Goal: Check status

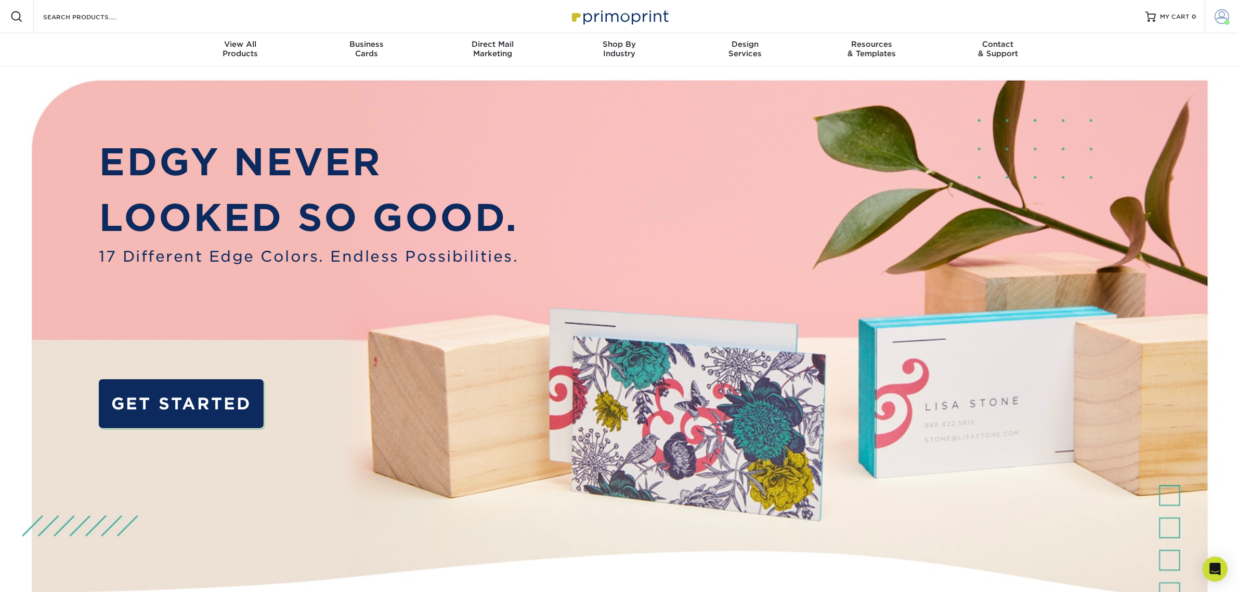
click at [1224, 7] on link "Account" at bounding box center [1220, 16] width 33 height 33
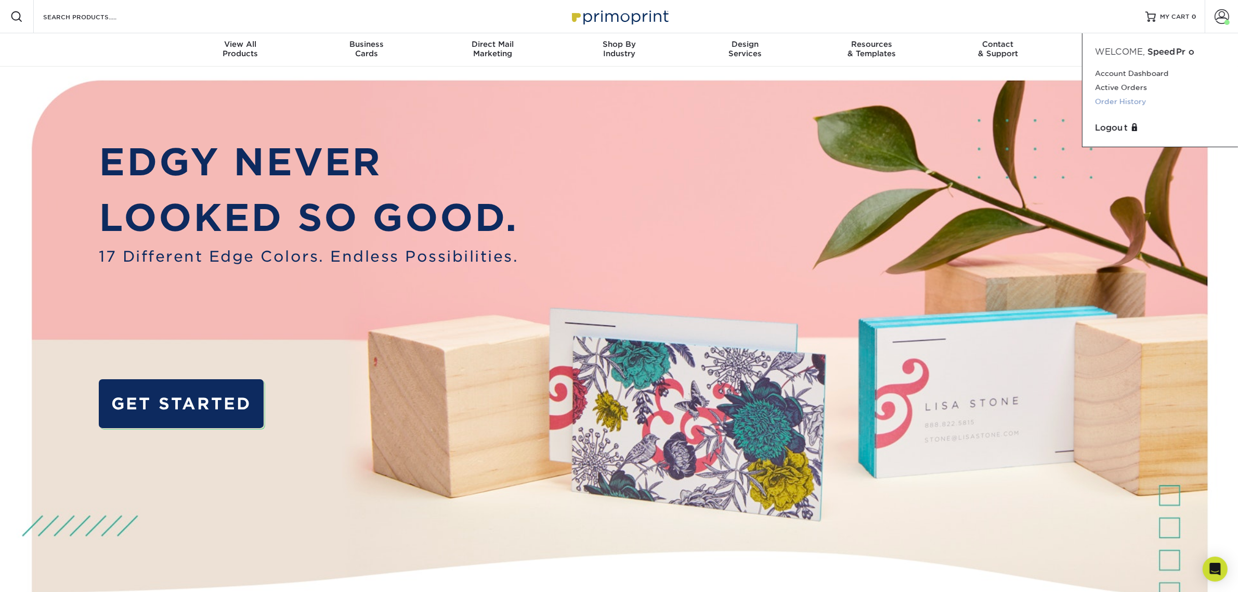
click at [1130, 102] on link "Order History" at bounding box center [1160, 102] width 130 height 14
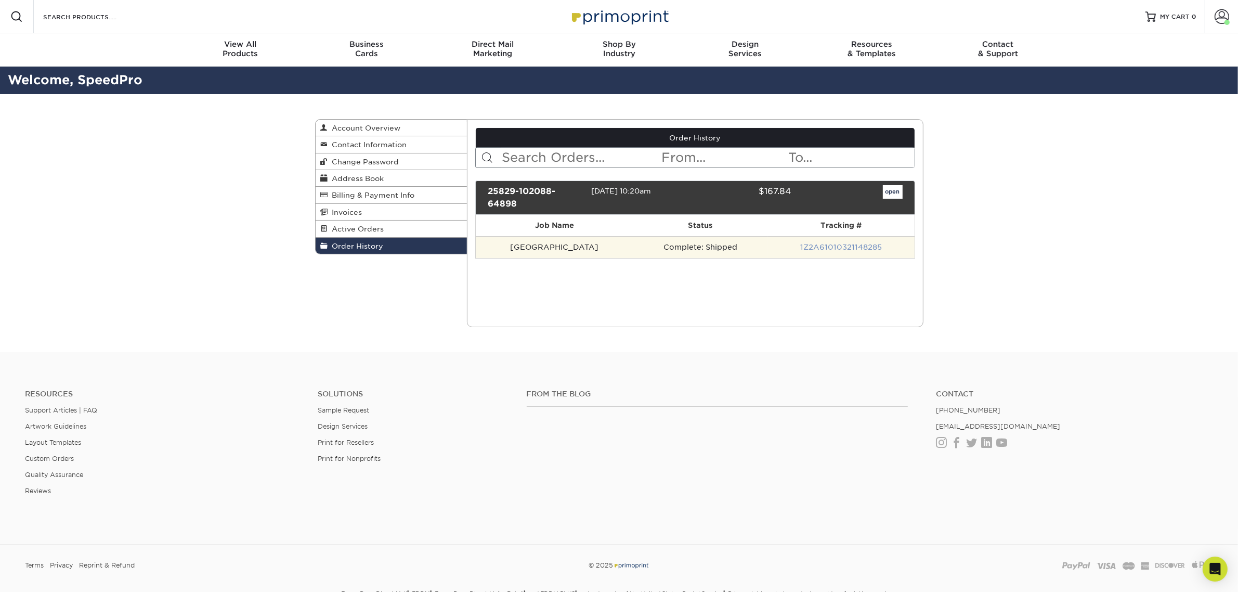
click at [806, 243] on link "1Z2A61010321148285" at bounding box center [841, 247] width 82 height 8
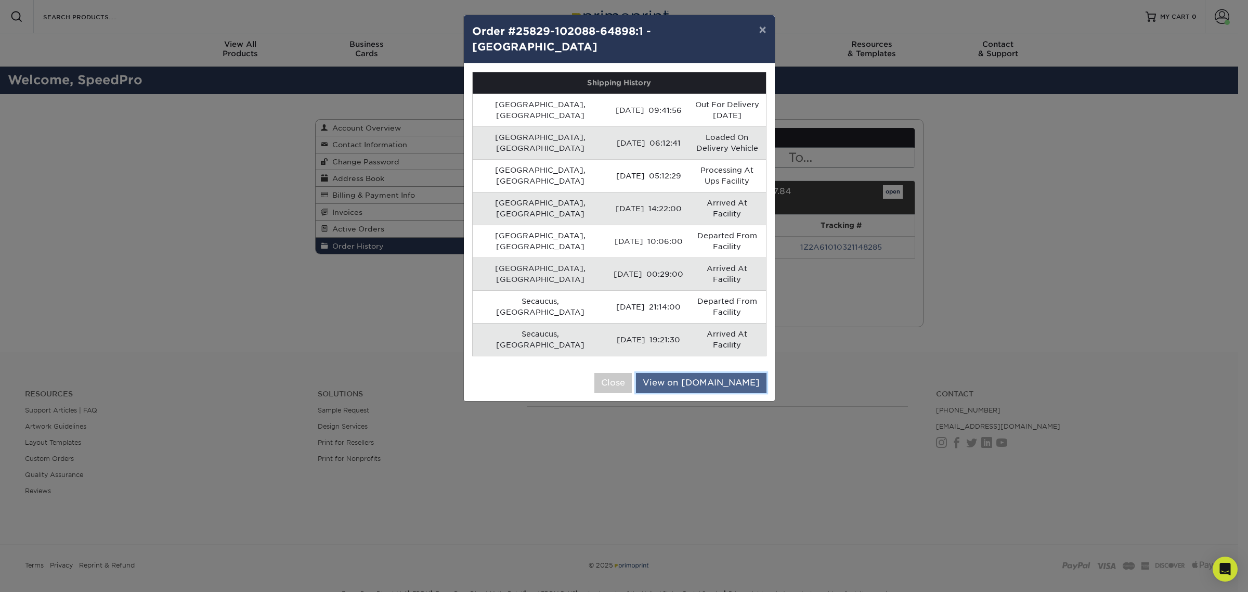
click at [705, 373] on link "View on UPS.com" at bounding box center [701, 383] width 130 height 20
